Goal: Navigation & Orientation: Go to known website

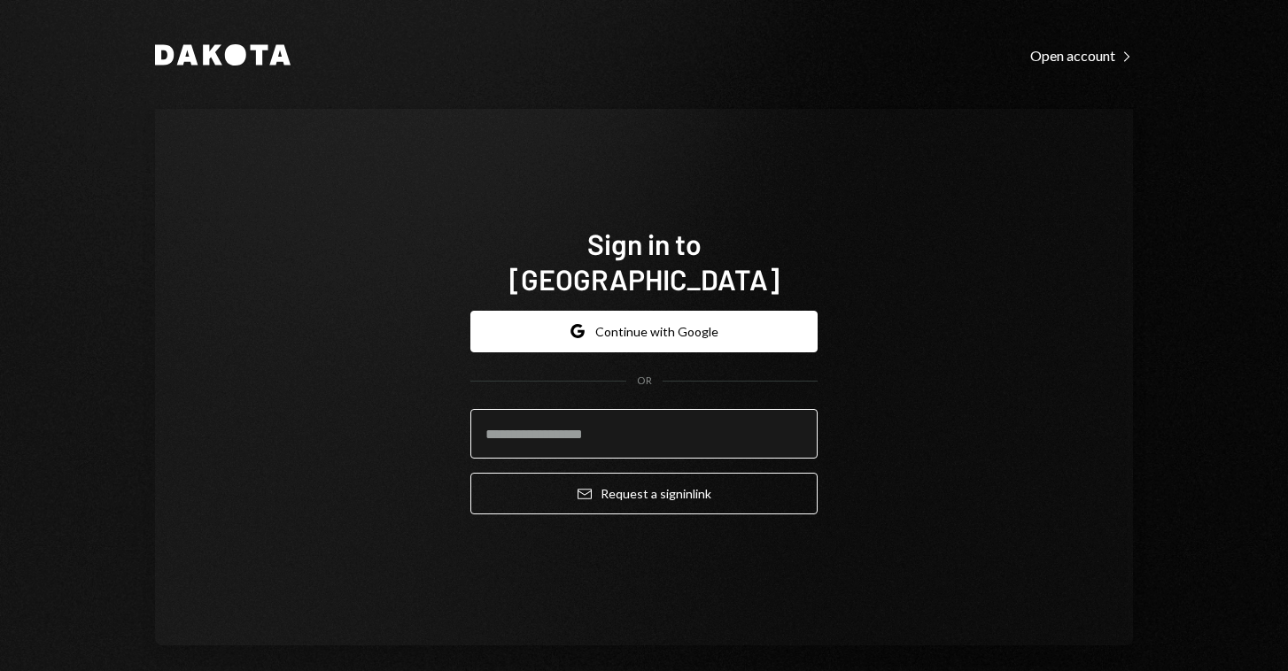
click at [564, 428] on input "email" at bounding box center [643, 434] width 347 height 50
type input "**********"
click at [639, 476] on button "Email Request a sign in link" at bounding box center [643, 494] width 347 height 42
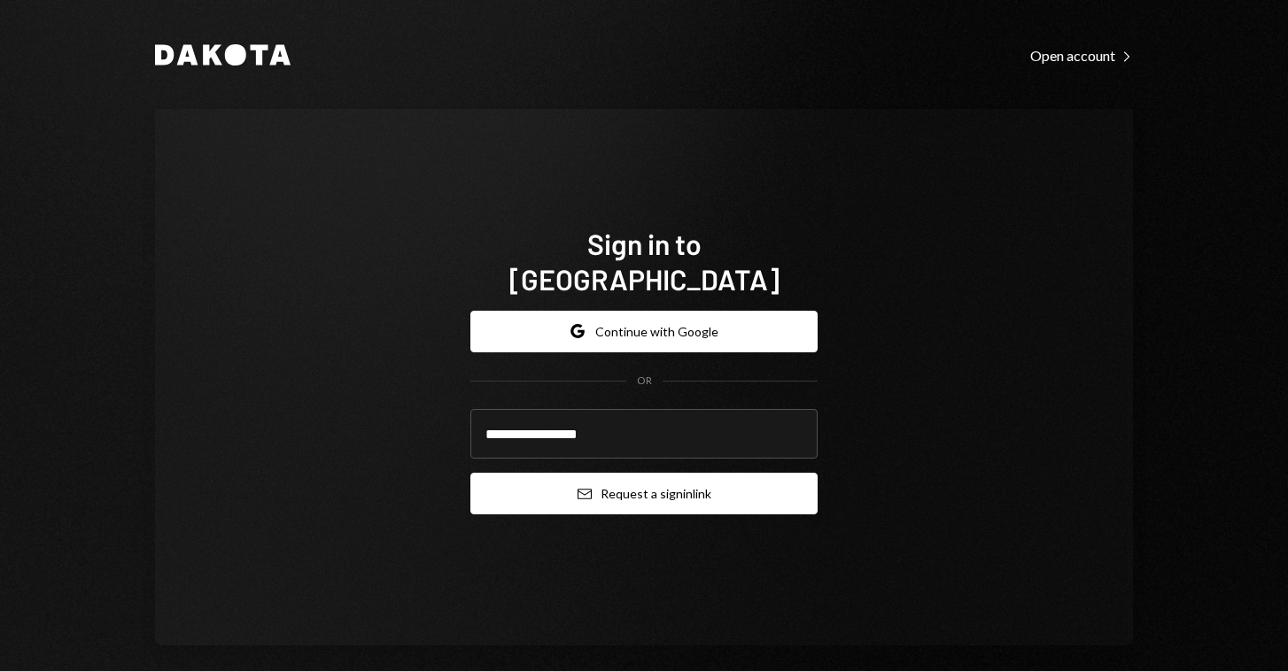
click at [684, 473] on button "Email Request a sign in link" at bounding box center [643, 494] width 347 height 42
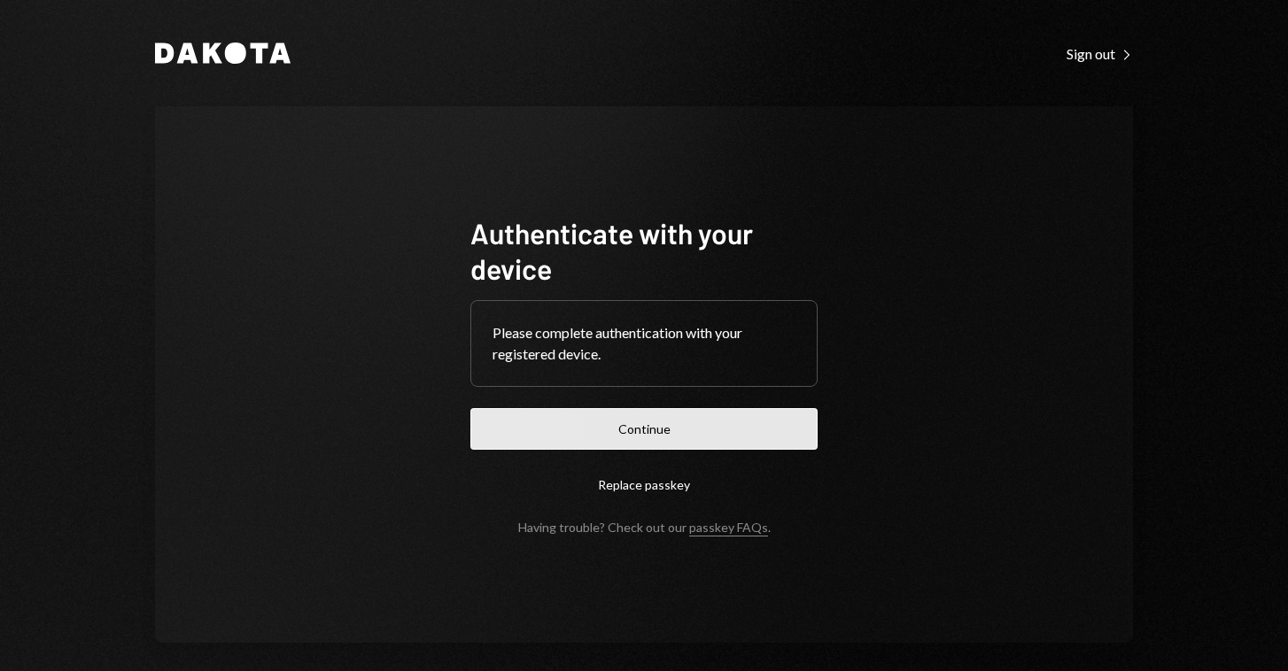
click at [639, 443] on button "Continue" at bounding box center [643, 429] width 347 height 42
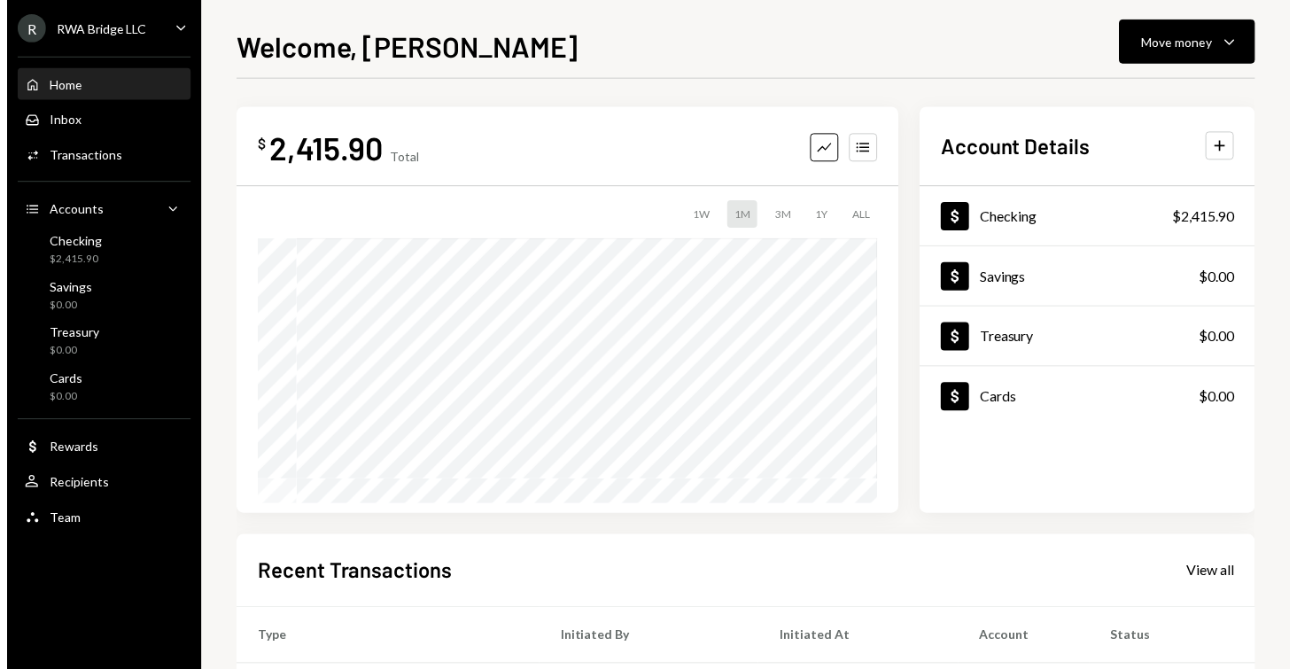
scroll to position [313, 0]
